Goal: Information Seeking & Learning: Learn about a topic

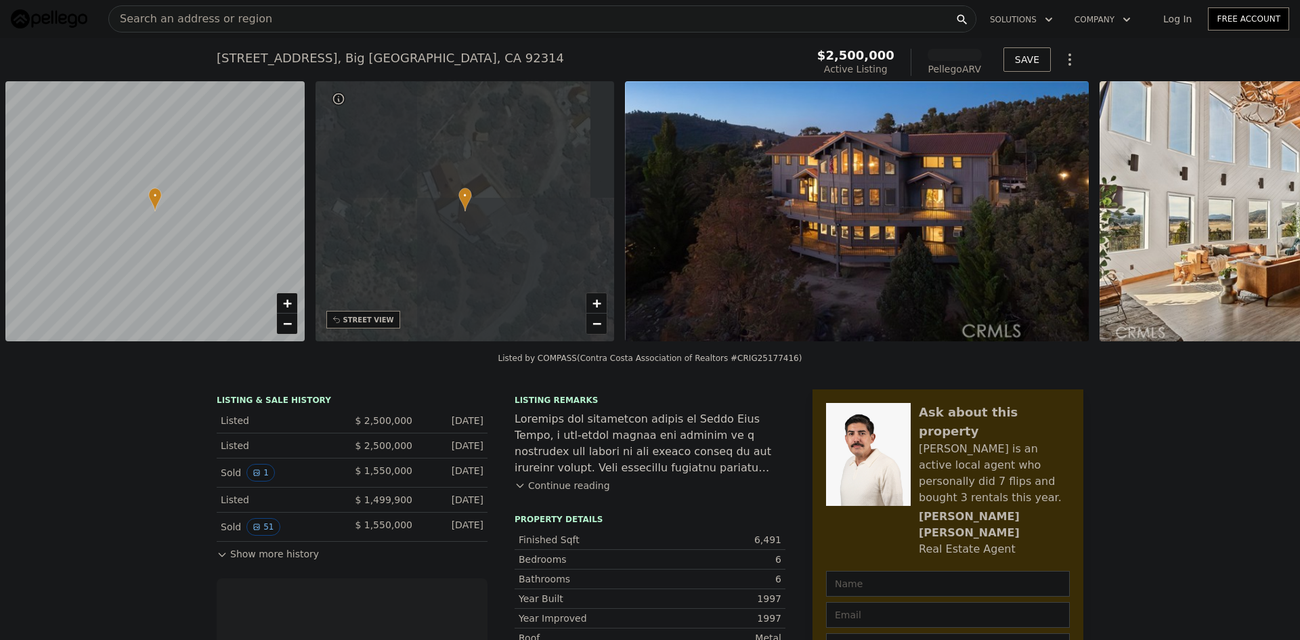
scroll to position [0, 5]
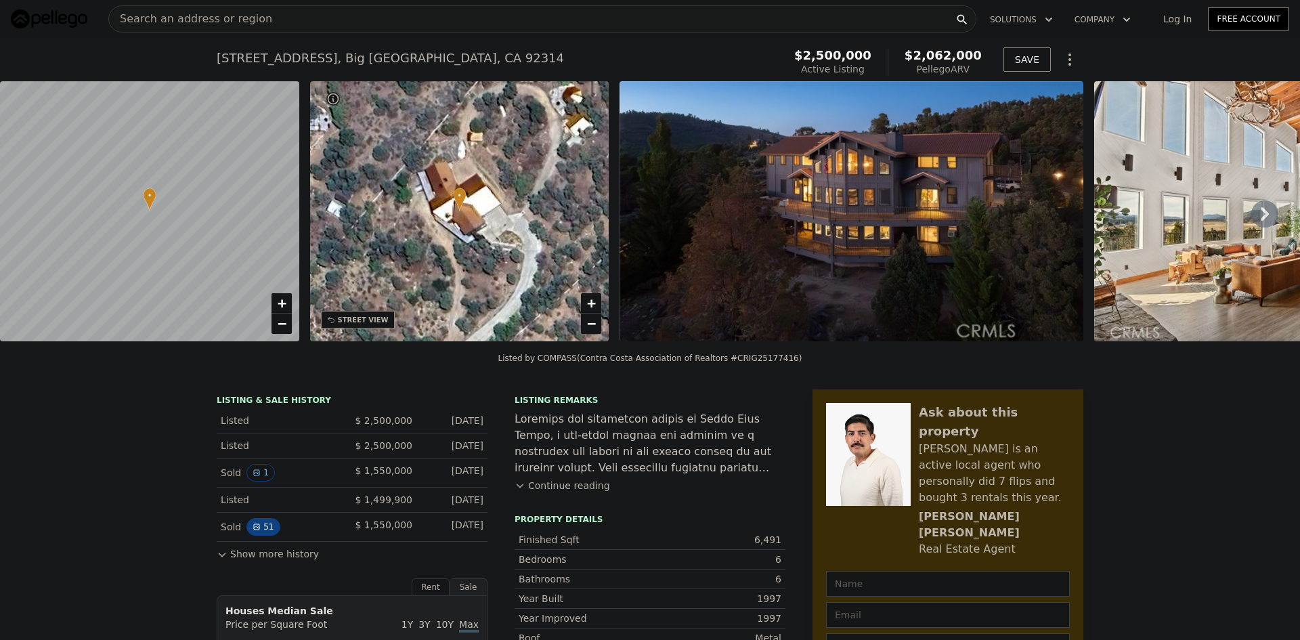
click at [257, 534] on button "51" at bounding box center [262, 527] width 33 height 18
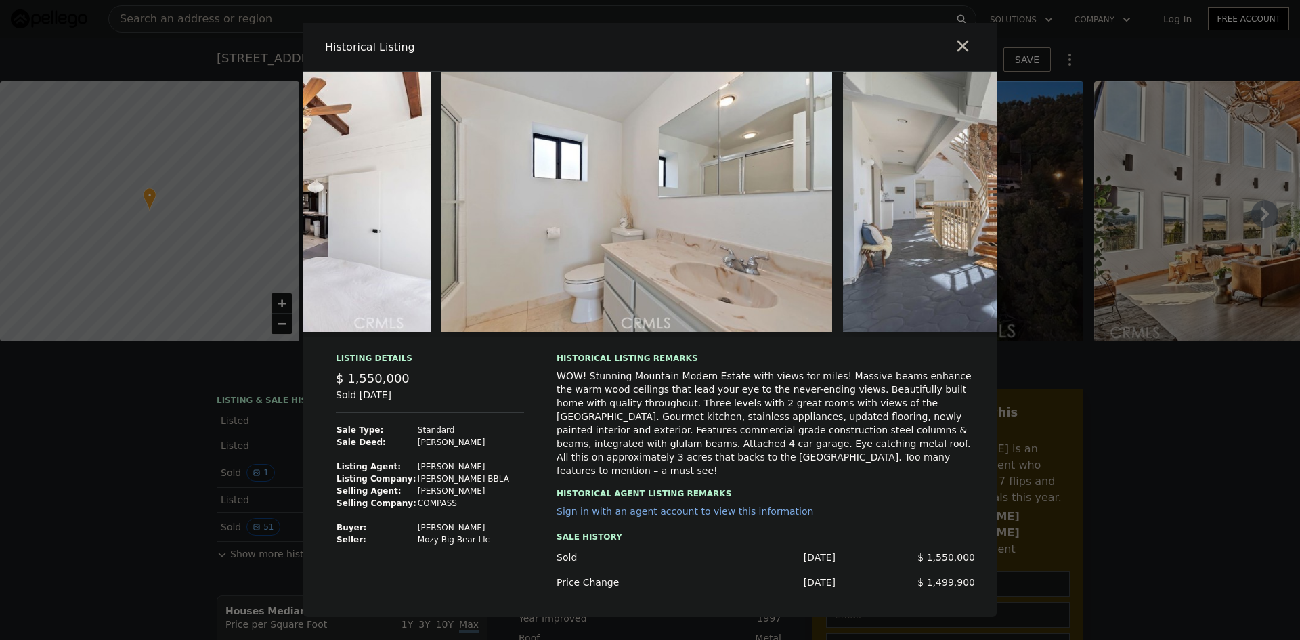
scroll to position [0, 9706]
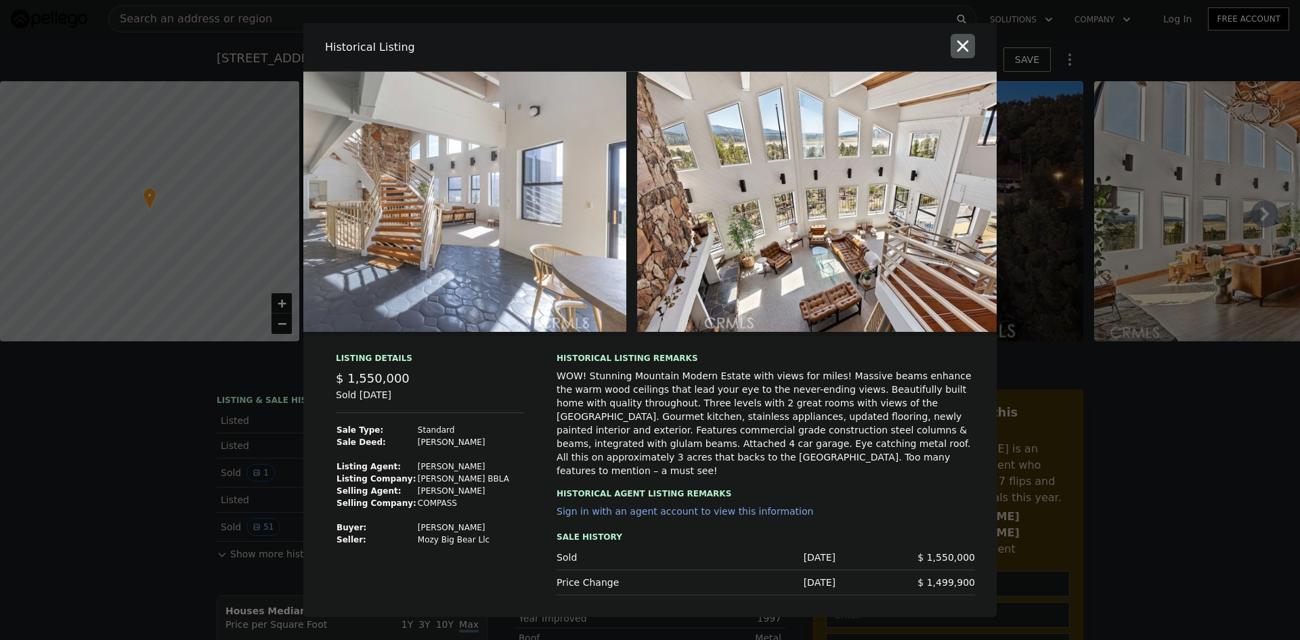
click at [965, 49] on icon "button" at bounding box center [962, 46] width 19 height 19
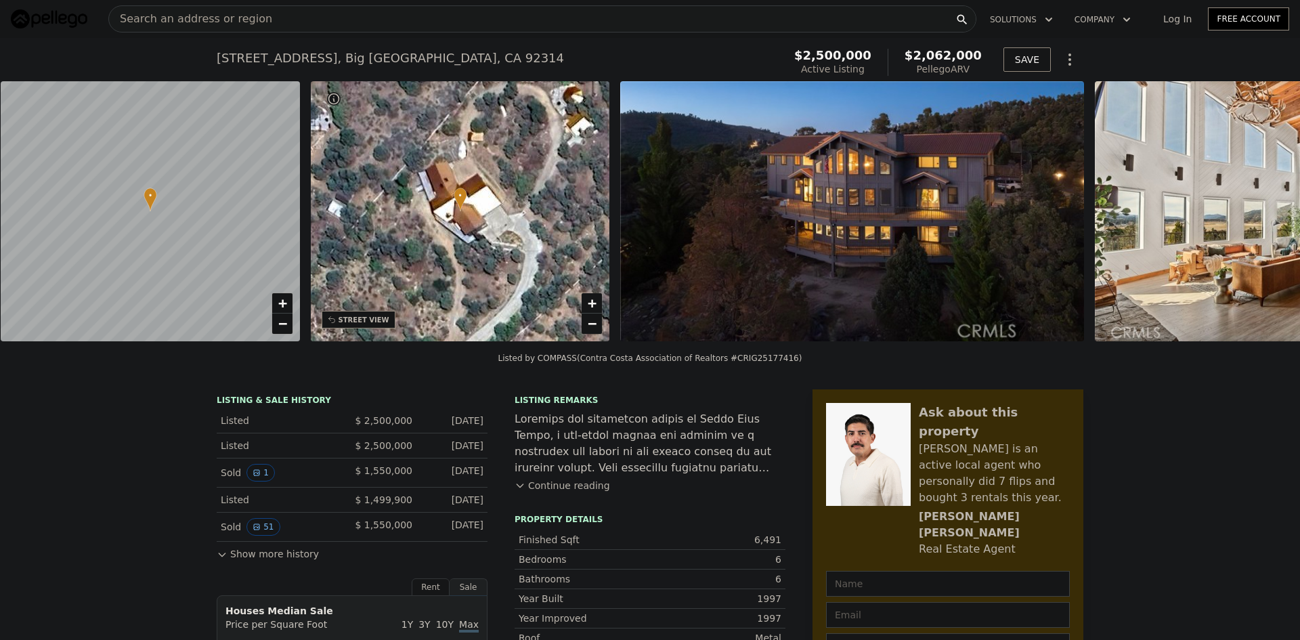
scroll to position [0, 5]
click at [256, 481] on button "1" at bounding box center [260, 473] width 28 height 18
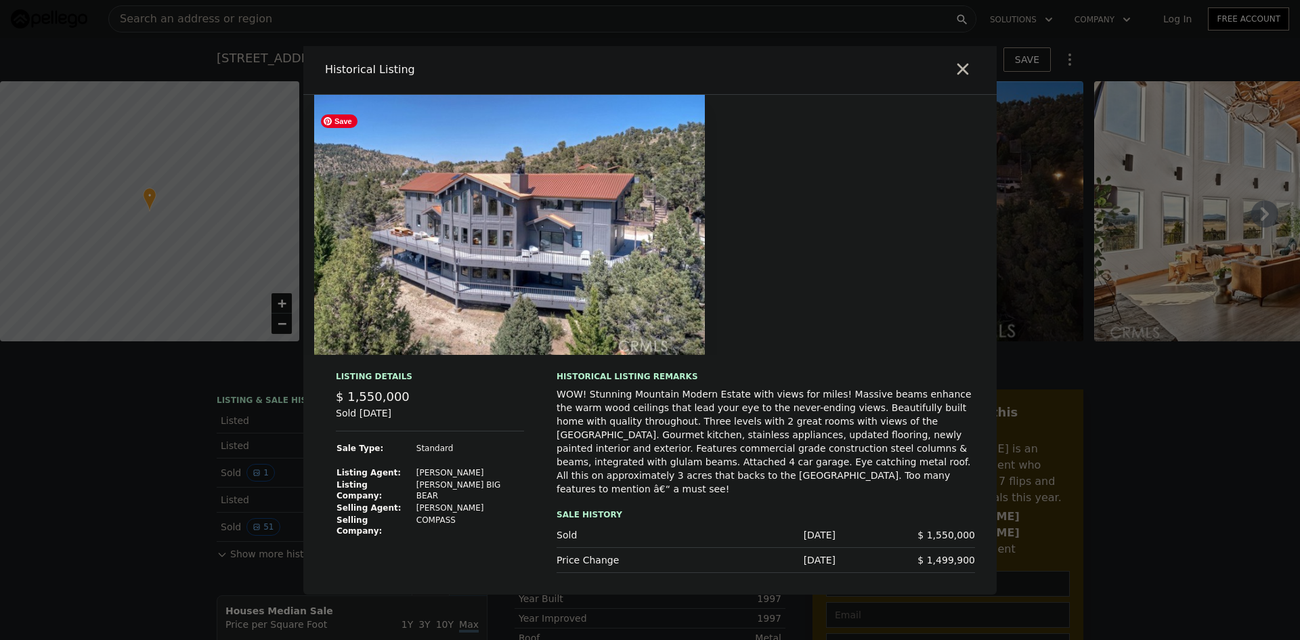
click at [638, 274] on img at bounding box center [509, 225] width 391 height 260
click at [309, 423] on div "Listing Details $ 1,550,000 Sold [DATE] Sale Type: Standard Listing Agent: [PER…" at bounding box center [649, 482] width 693 height 223
click at [961, 79] on icon "button" at bounding box center [962, 69] width 19 height 19
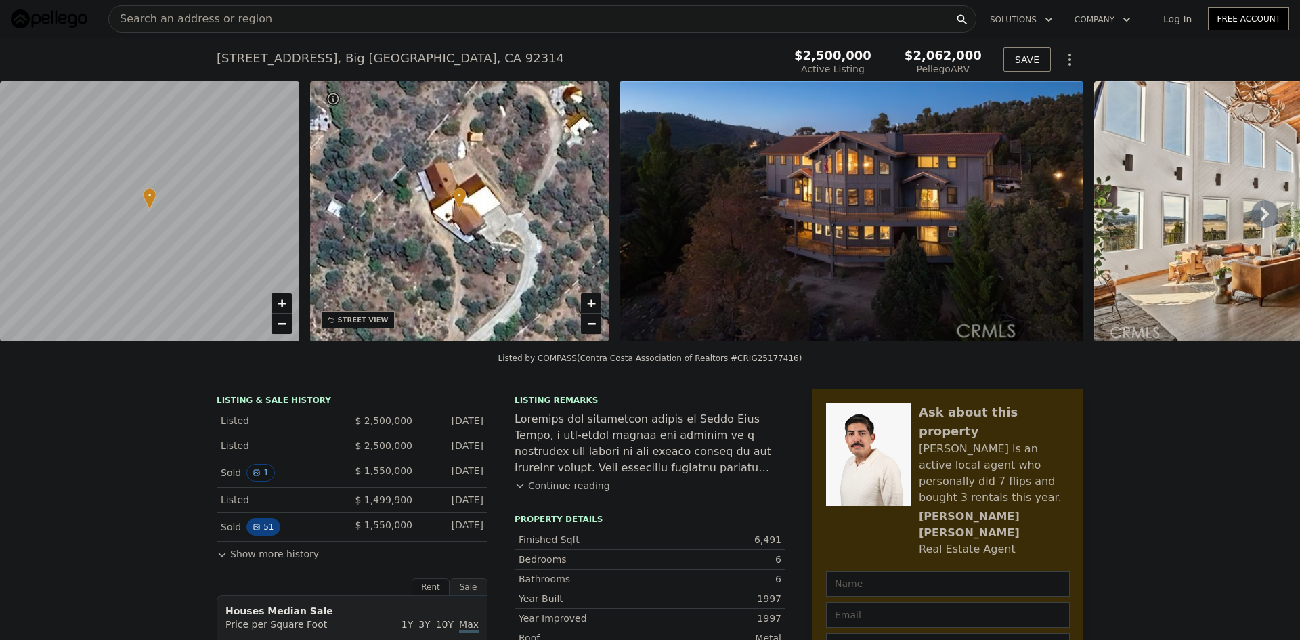
click at [260, 536] on button "51" at bounding box center [262, 527] width 33 height 18
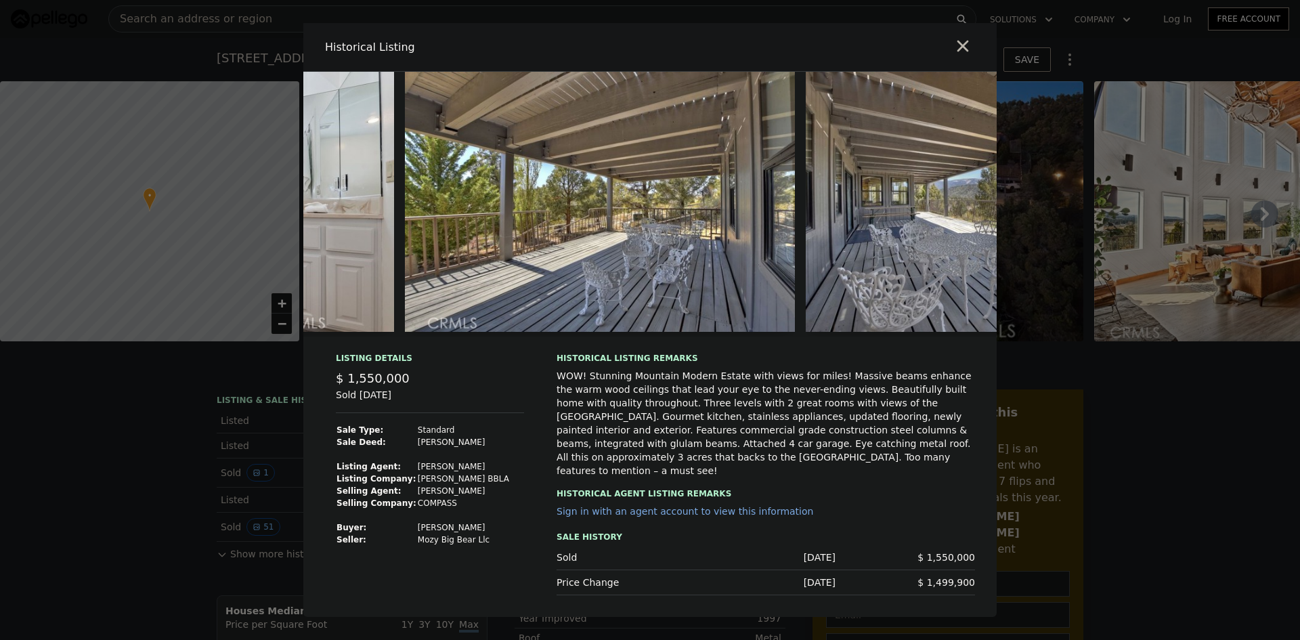
scroll to position [0, 18447]
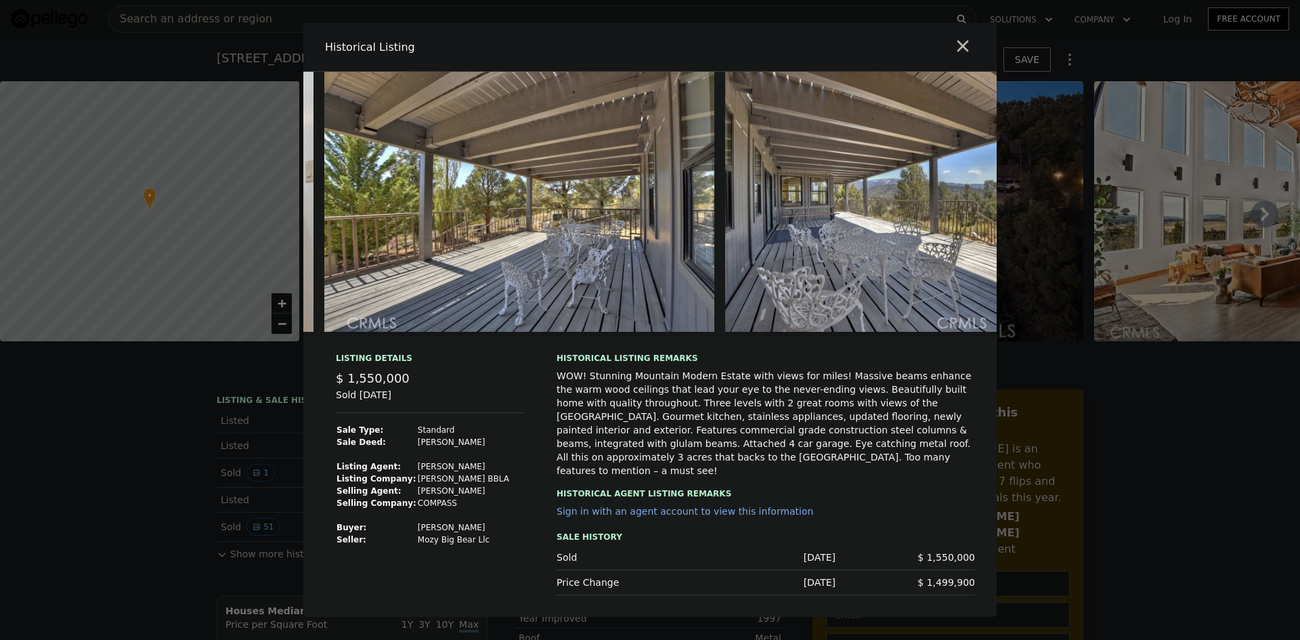
drag, startPoint x: 478, startPoint y: 547, endPoint x: 406, endPoint y: 544, distance: 71.8
click at [406, 534] on tr "Buyer : [PERSON_NAME]" at bounding box center [423, 527] width 174 height 12
click at [452, 509] on td "COMPASS" at bounding box center [463, 503] width 93 height 12
click at [485, 473] on td "[PERSON_NAME]" at bounding box center [463, 466] width 93 height 12
click at [508, 495] on div "Listing Details $ 1,550,000 Sold [DATE] Sale Type: Standard Sale Deed: [PERSON_…" at bounding box center [430, 474] width 210 height 242
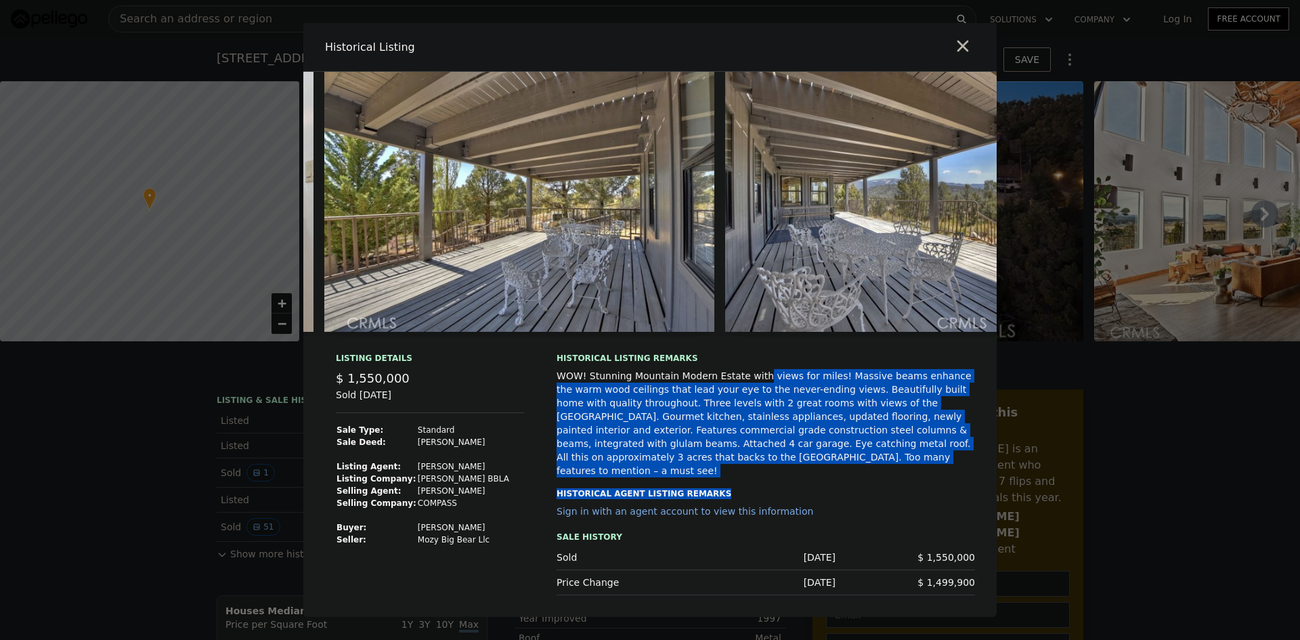
drag, startPoint x: 741, startPoint y: 393, endPoint x: 964, endPoint y: 469, distance: 235.3
click at [964, 469] on div "Historical Listing remarks WOW! Stunning Mountain Modern Estate with views for …" at bounding box center [766, 474] width 418 height 242
click at [779, 477] on div "Historical Agent Listing Remarks" at bounding box center [766, 488] width 418 height 22
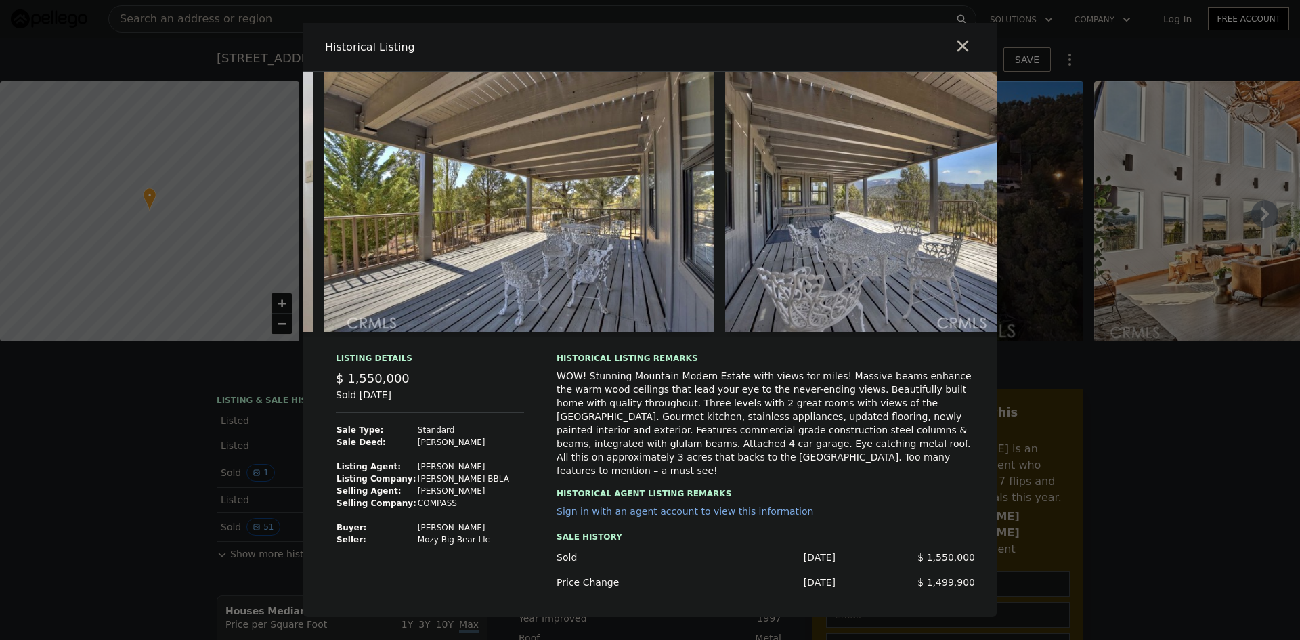
click at [1190, 254] on div at bounding box center [650, 320] width 1300 height 640
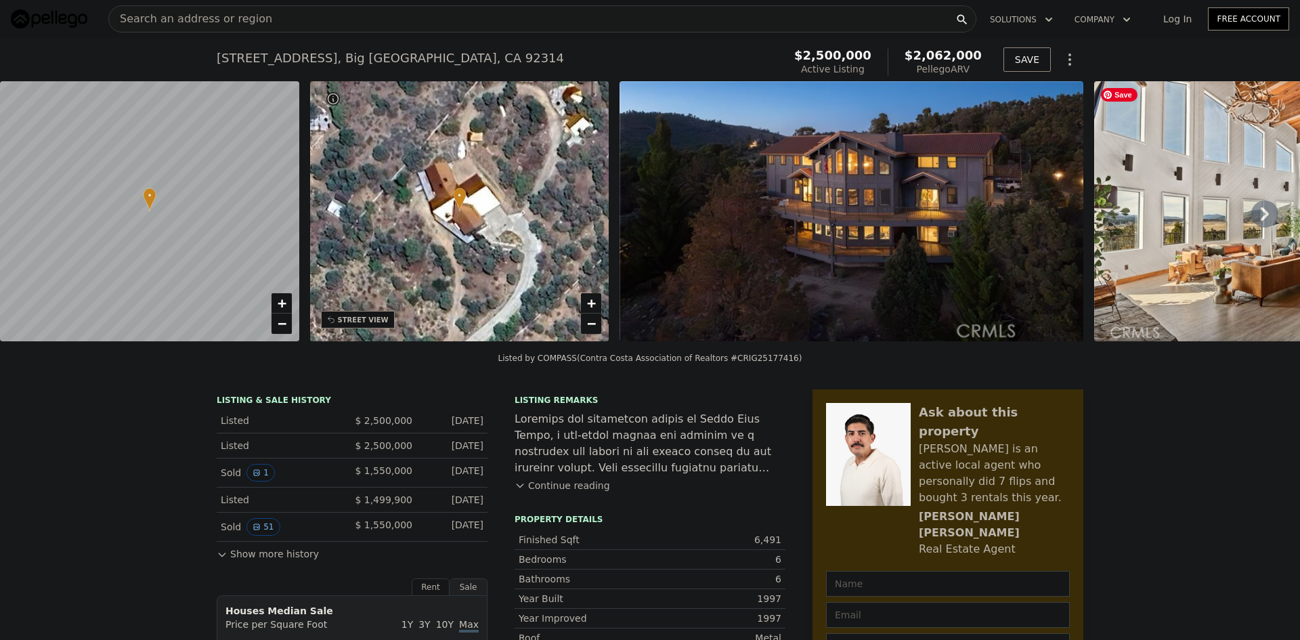
click at [1188, 254] on img at bounding box center [1289, 211] width 391 height 260
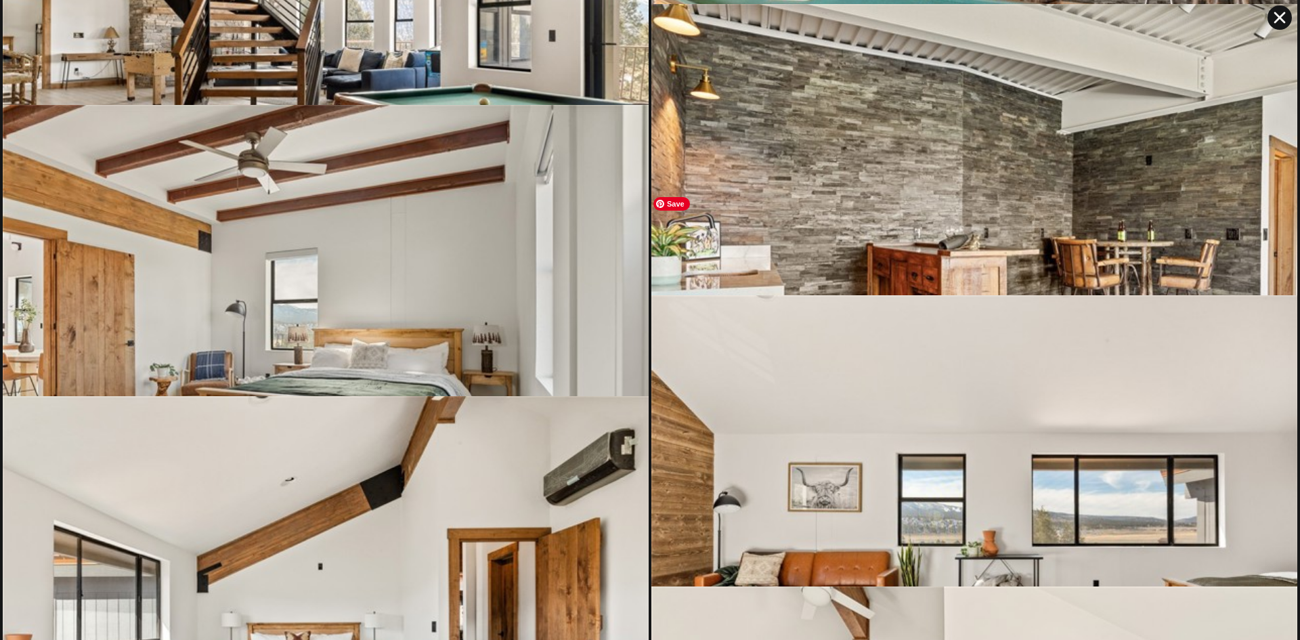
scroll to position [2765, 0]
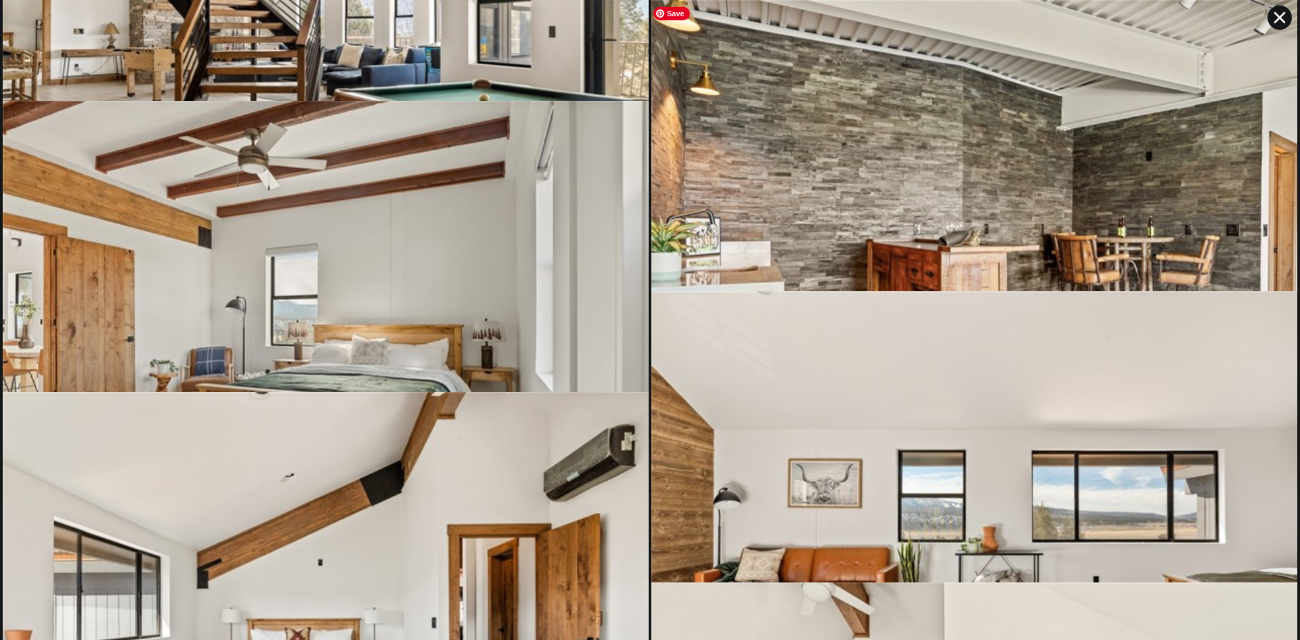
click at [949, 202] on img at bounding box center [974, 215] width 646 height 430
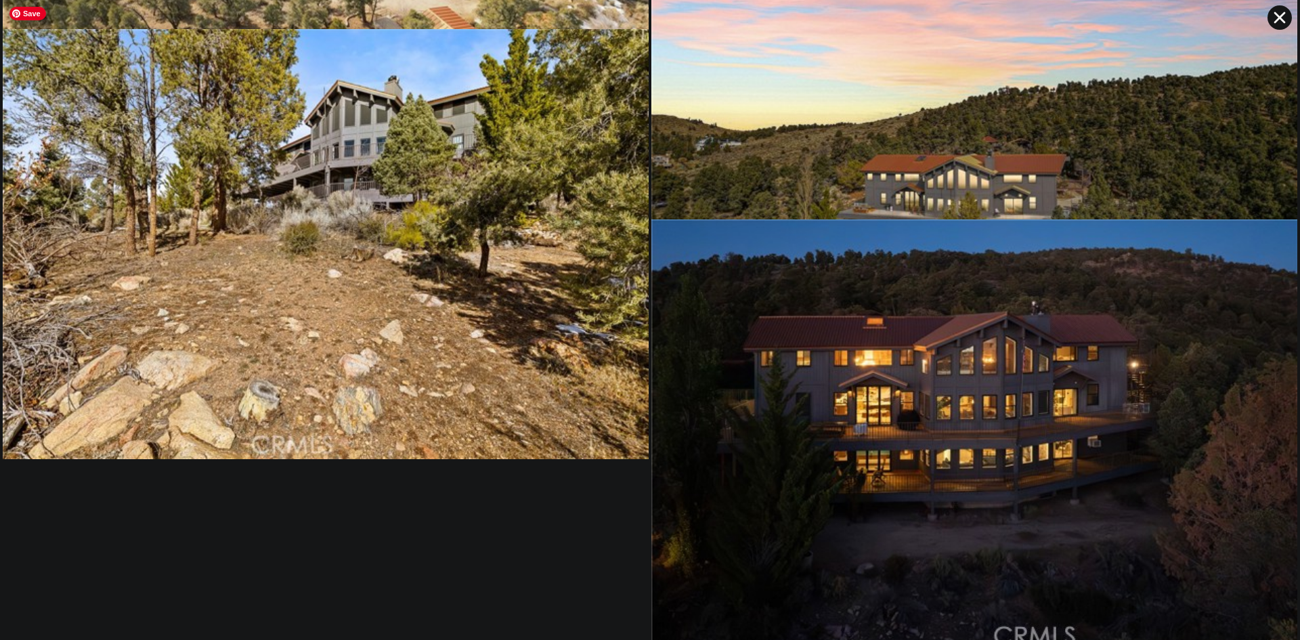
scroll to position [6993, 0]
